Goal: Information Seeking & Learning: Compare options

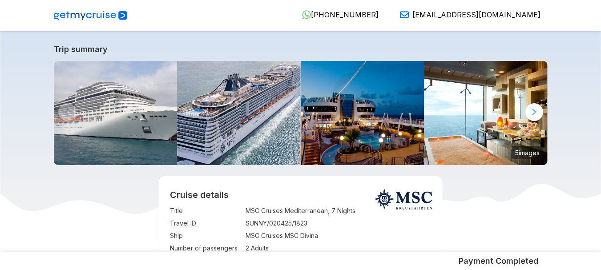
drag, startPoint x: 457, startPoint y: 209, endPoint x: 457, endPoint y: 218, distance: 8.9
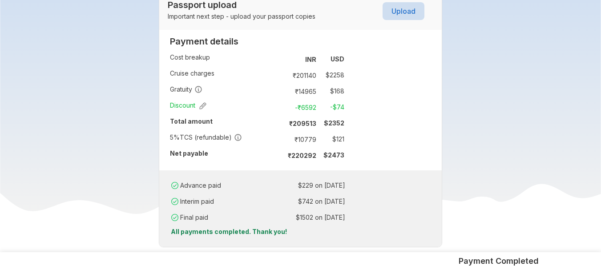
scroll to position [570, 0]
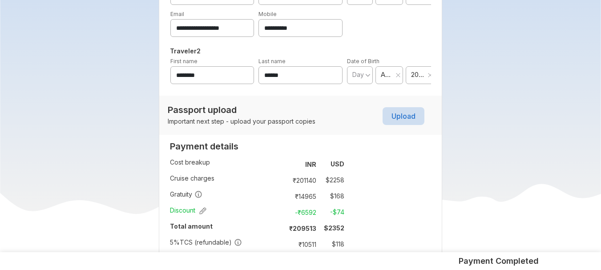
scroll to position [534, 0]
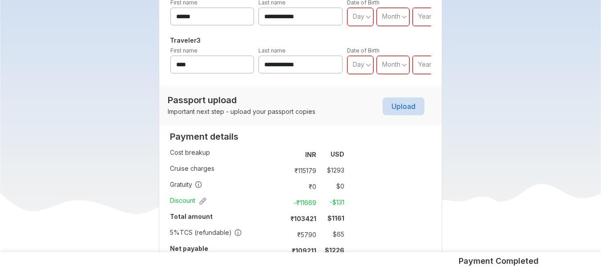
click at [386, 161] on div "**********" at bounding box center [301, 97] width 284 height 491
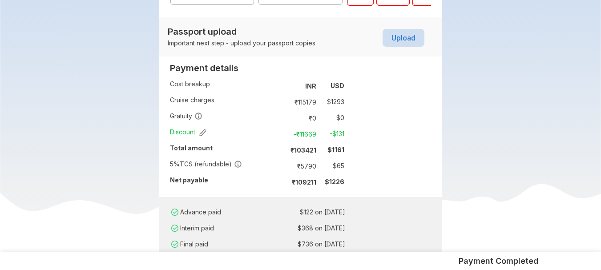
scroll to position [534, 0]
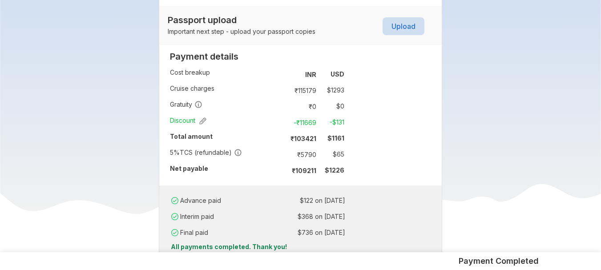
click at [306, 148] on td "₹ 5790" at bounding box center [301, 154] width 37 height 12
copy td "5790"
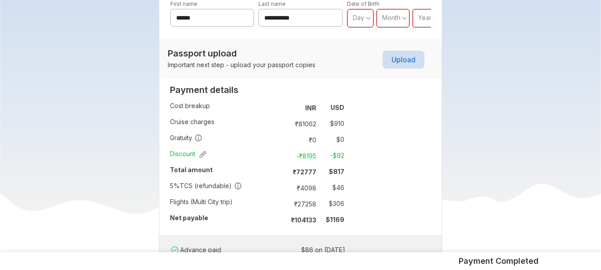
scroll to position [445, 0]
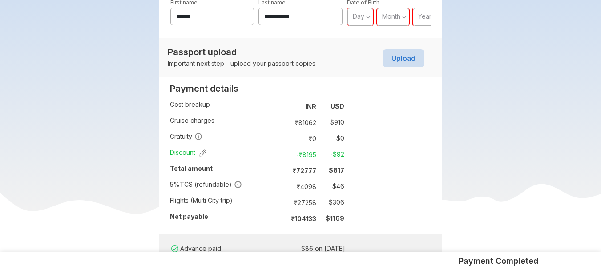
click at [304, 180] on td "₹ 4098" at bounding box center [301, 186] width 37 height 12
copy td "4098"
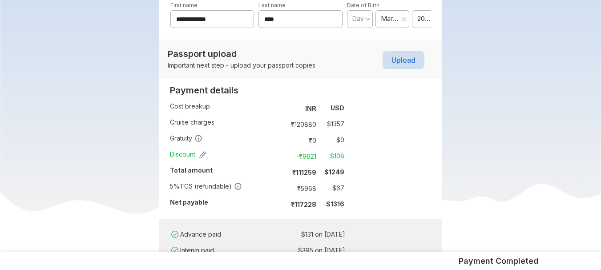
scroll to position [481, 0]
click at [308, 182] on td "₹ 5968" at bounding box center [301, 187] width 37 height 12
copy td "5968"
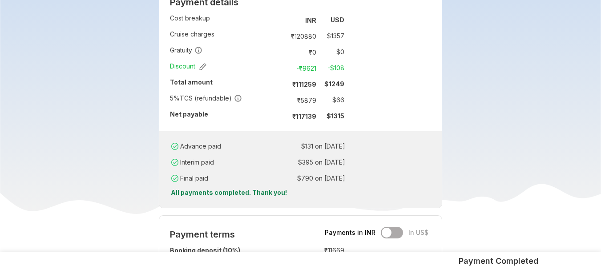
scroll to position [587, 0]
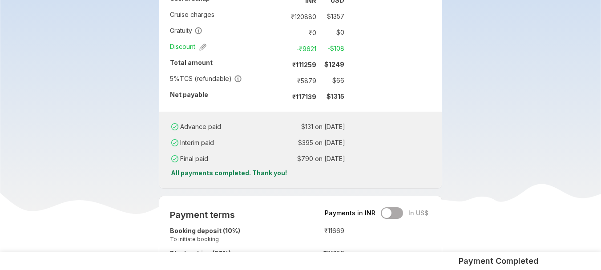
click at [308, 74] on td "₹ 5879" at bounding box center [301, 80] width 37 height 12
copy td "5879"
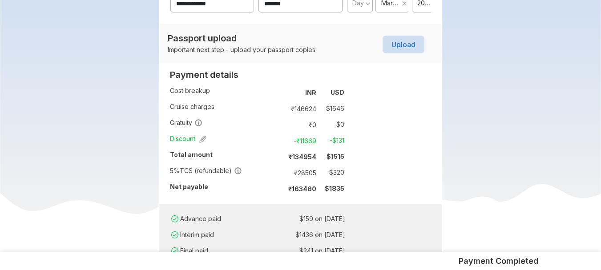
scroll to position [587, 0]
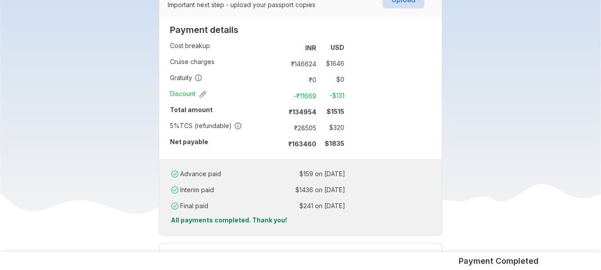
click at [305, 121] on td "₹ 28505" at bounding box center [301, 127] width 37 height 12
copy td "28505"
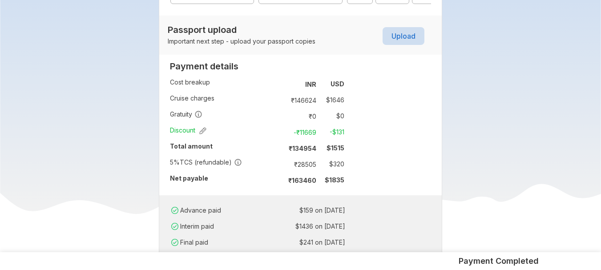
scroll to position [552, 0]
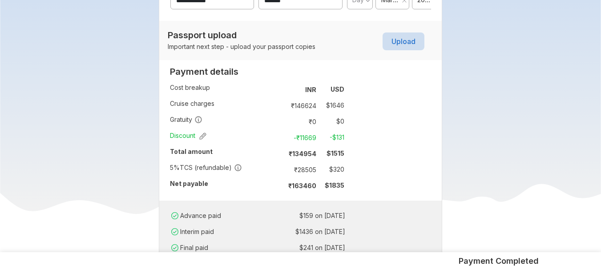
scroll to position [552, 0]
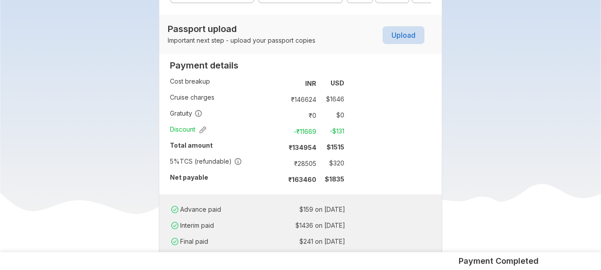
click at [376, 136] on div "**********" at bounding box center [301, 3] width 284 height 535
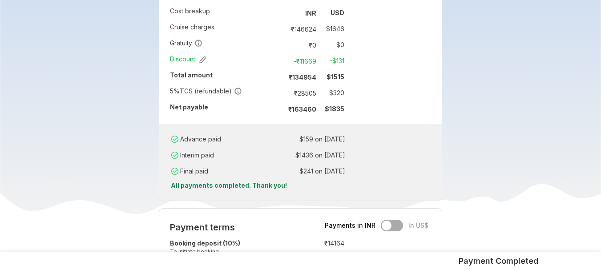
scroll to position [623, 0]
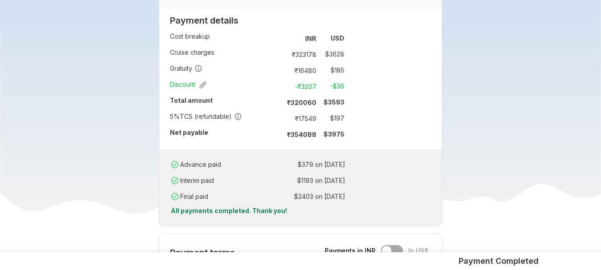
scroll to position [602, 0]
